Goal: Information Seeking & Learning: Learn about a topic

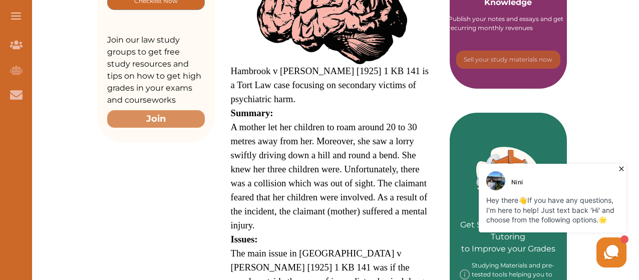
scroll to position [350, 0]
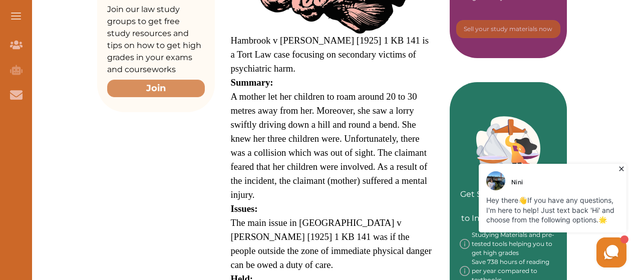
drag, startPoint x: 313, startPoint y: 91, endPoint x: 352, endPoint y: 95, distance: 38.7
click at [352, 95] on span "A mother let her children to roam around 20 to 30 metres away from her. Moreove…" at bounding box center [329, 145] width 197 height 109
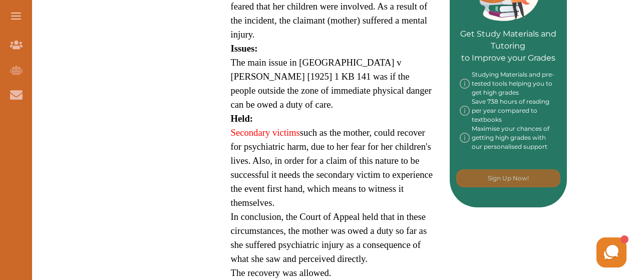
scroll to position [511, 0]
